Goal: Transaction & Acquisition: Purchase product/service

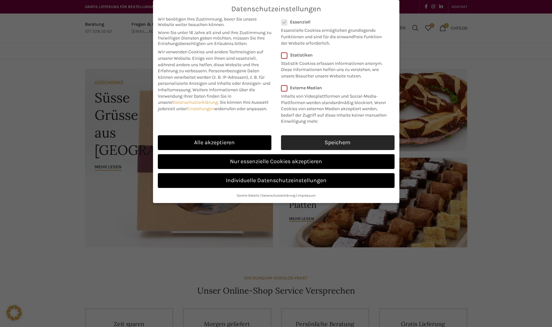
click at [315, 139] on link "Speichern" at bounding box center [338, 142] width 114 height 15
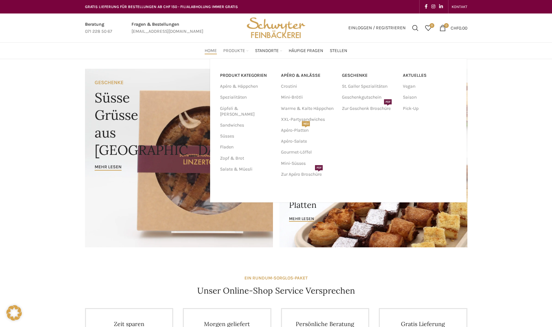
click at [238, 48] on span "Produkte" at bounding box center [234, 51] width 22 height 6
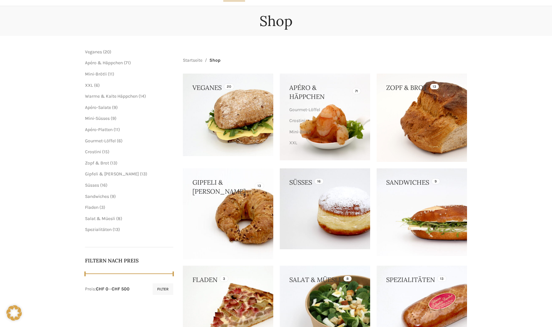
scroll to position [79, 0]
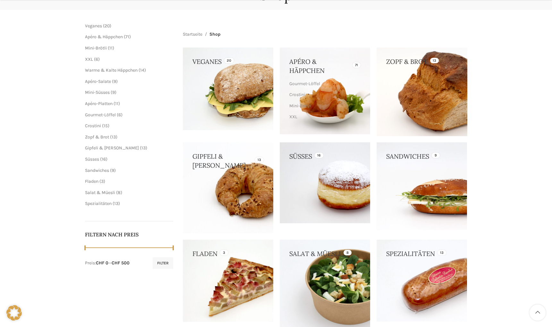
click at [430, 72] on link at bounding box center [422, 91] width 90 height 88
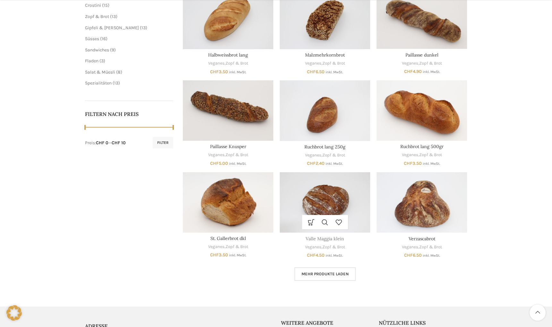
scroll to position [237, 0]
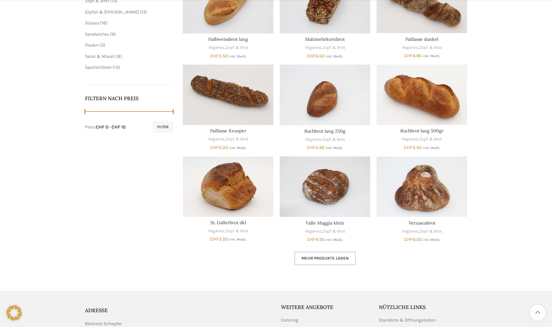
click at [328, 257] on span "Mehr Produkte laden" at bounding box center [325, 257] width 47 height 5
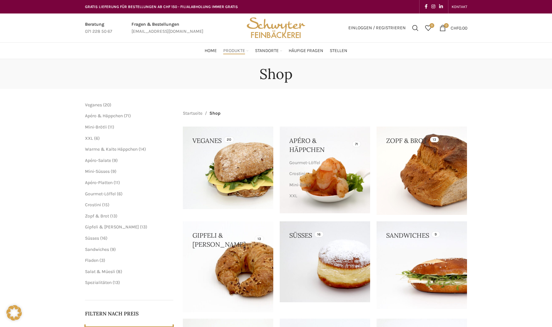
scroll to position [79, 0]
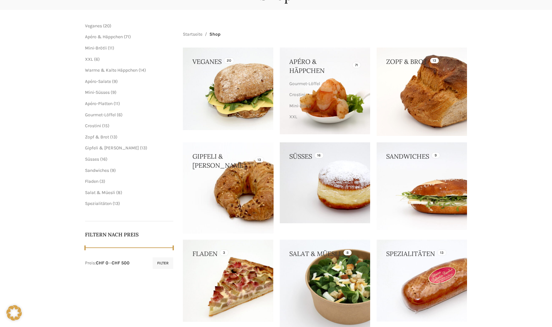
click at [226, 206] on link at bounding box center [228, 187] width 90 height 90
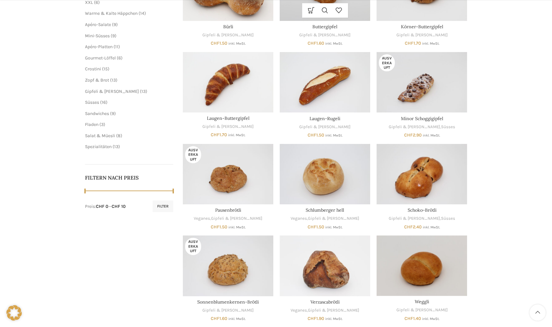
scroll to position [237, 0]
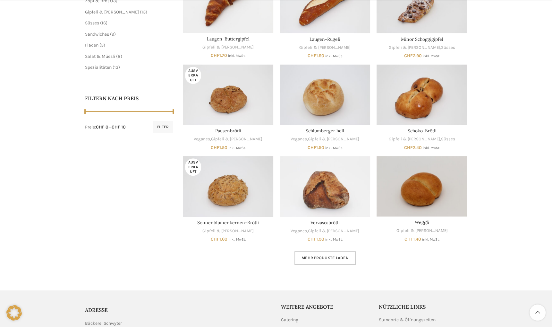
click at [336, 257] on span "Mehr Produkte laden" at bounding box center [325, 257] width 47 height 5
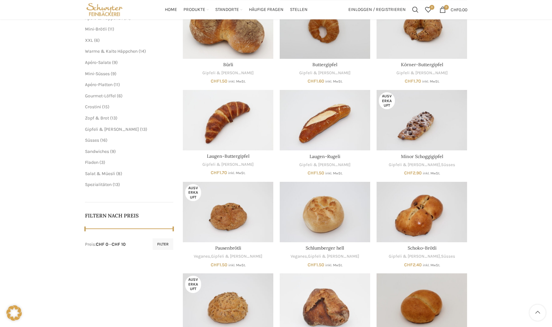
scroll to position [79, 0]
